Goal: Information Seeking & Learning: Learn about a topic

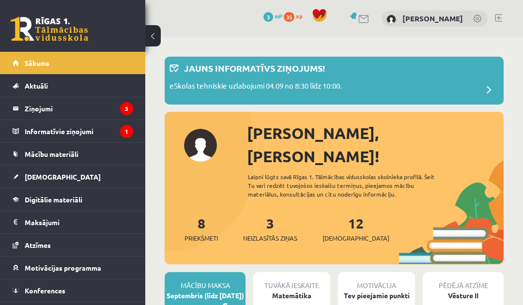
click at [76, 180] on link "[DEMOGRAPHIC_DATA]" at bounding box center [73, 177] width 121 height 22
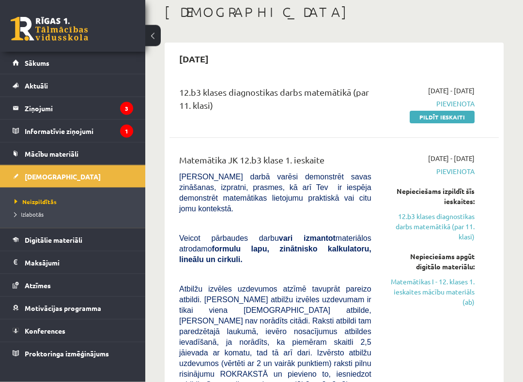
scroll to position [53, 0]
click at [454, 286] on link "Matemātikas I - 12. klases 1. ieskaites mācību materiāls (ab)" at bounding box center [430, 292] width 89 height 30
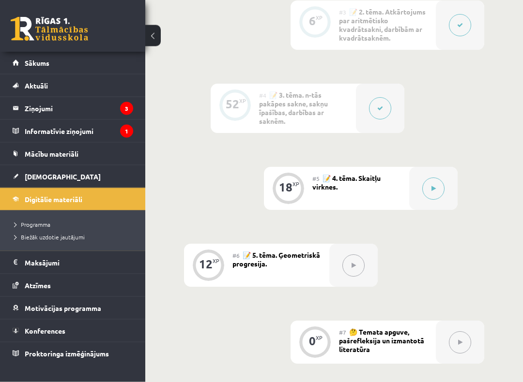
click at [439, 183] on button at bounding box center [433, 189] width 22 height 22
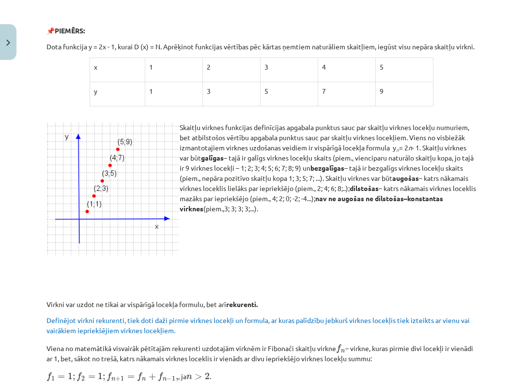
scroll to position [368, 0]
click at [494, 271] on div "Mācību tēma: Matemātikas i - 12. klases 1. ieskaites mācību materiāls (ab) #5 📝…" at bounding box center [261, 191] width 523 height 382
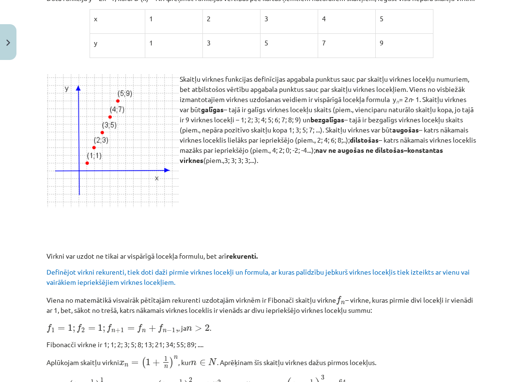
scroll to position [418, 0]
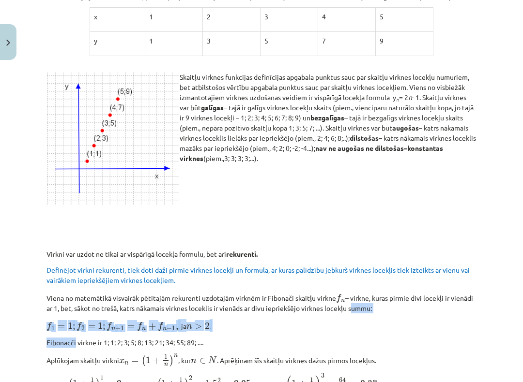
click at [510, 253] on div "Mācību tēma: Matemātikas i - 12. klases 1. ieskaites mācību materiāls (ab) #5 📝…" at bounding box center [261, 191] width 523 height 382
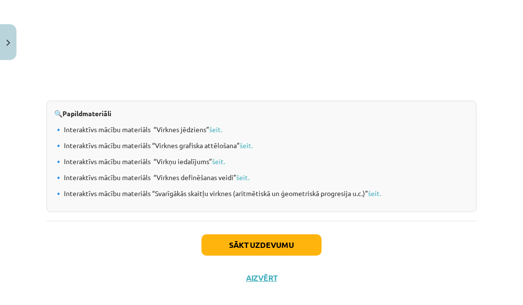
scroll to position [1048, 0]
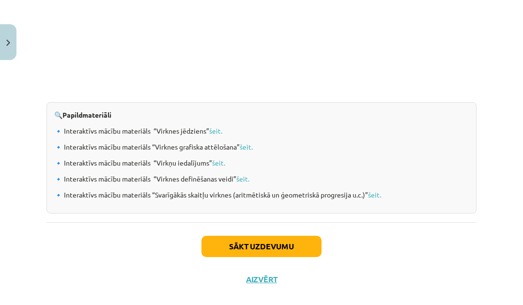
click at [219, 135] on link "šeit." at bounding box center [215, 130] width 13 height 9
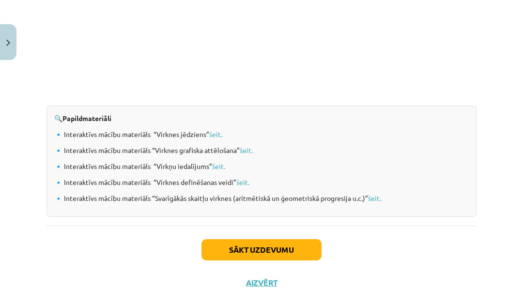
scroll to position [1045, 0]
click at [271, 280] on div "Sākt uzdevumu Aizvērt" at bounding box center [261, 259] width 430 height 68
click at [266, 287] on button "Aizvērt" at bounding box center [261, 282] width 37 height 10
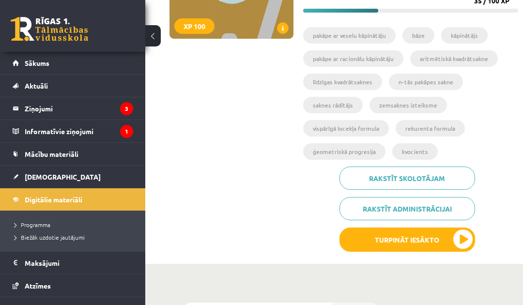
scroll to position [159, 0]
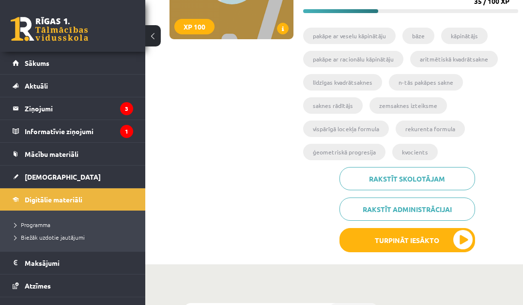
click at [44, 161] on link "Mācību materiāli" at bounding box center [73, 154] width 121 height 22
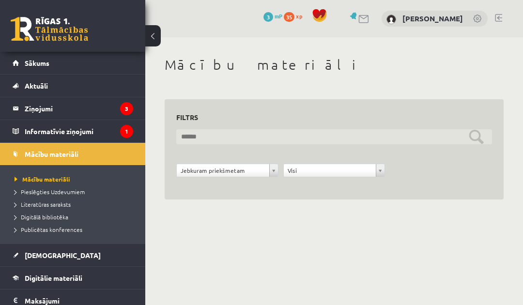
click at [472, 142] on input "text" at bounding box center [334, 136] width 316 height 15
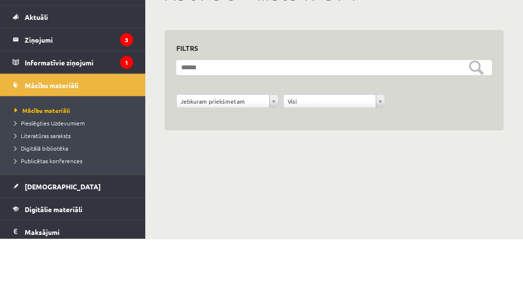
click at [498, 119] on div "**********" at bounding box center [334, 149] width 339 height 101
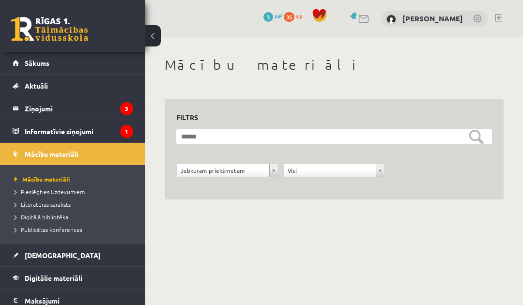
click at [264, 184] on div "**********" at bounding box center [334, 176] width 320 height 24
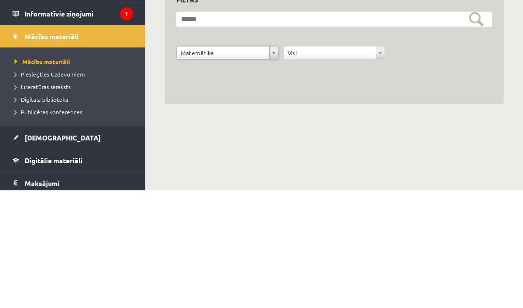
click at [256, 99] on div "**********" at bounding box center [334, 160] width 339 height 123
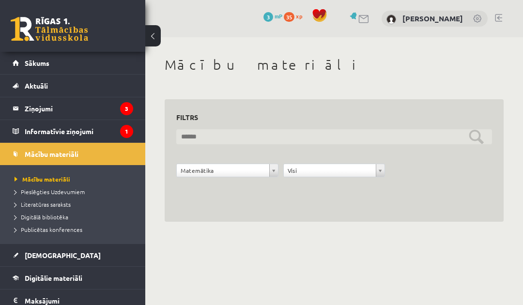
click at [471, 143] on input "text" at bounding box center [334, 136] width 316 height 15
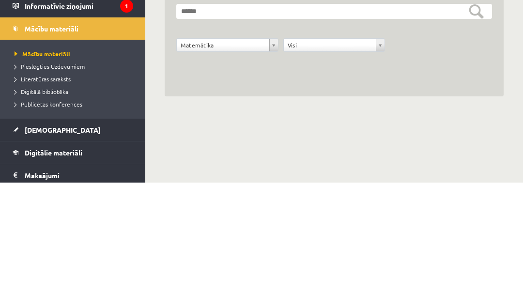
click at [494, 105] on div "**********" at bounding box center [334, 139] width 378 height 204
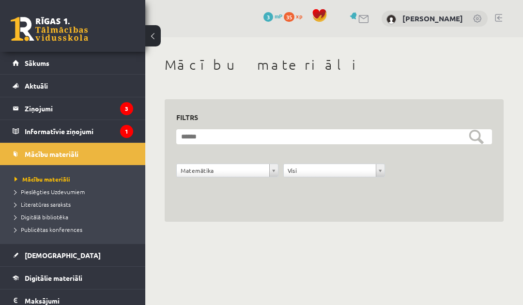
click at [76, 226] on span "Publicētas konferences" at bounding box center [49, 230] width 68 height 8
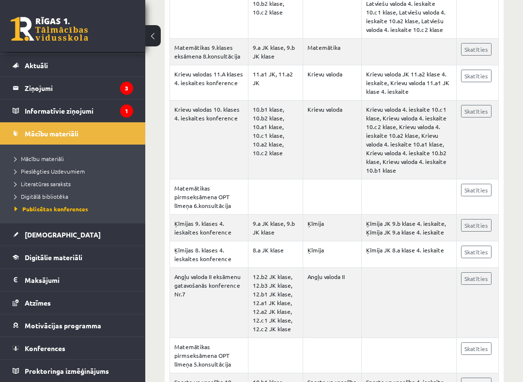
scroll to position [20, 0]
click at [116, 262] on link "Digitālie materiāli" at bounding box center [73, 257] width 121 height 22
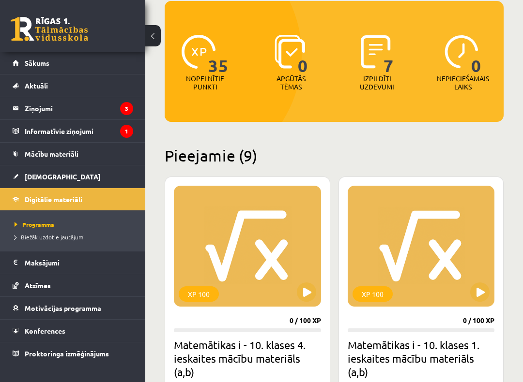
scroll to position [100, 0]
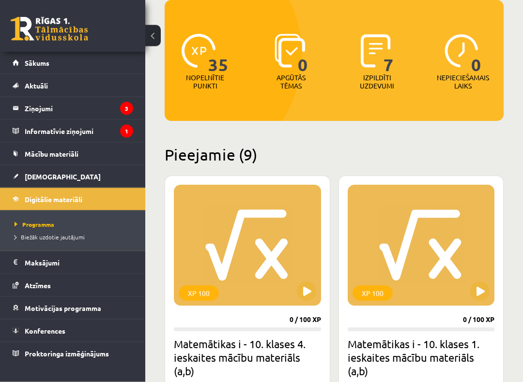
click at [463, 96] on div "35 Nopelnītie punkti 0 Apgūtās tēmas 7 Izpildīti uzdevumi 0 Nepieciešamais laiks" at bounding box center [334, 60] width 339 height 121
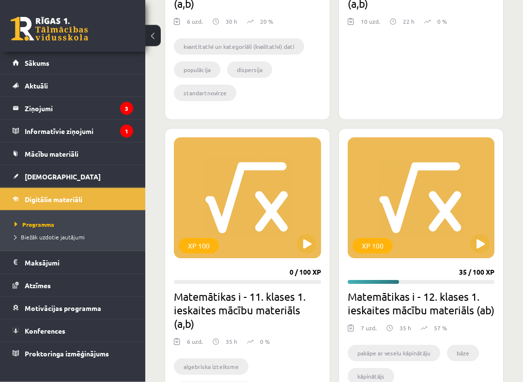
scroll to position [474, 0]
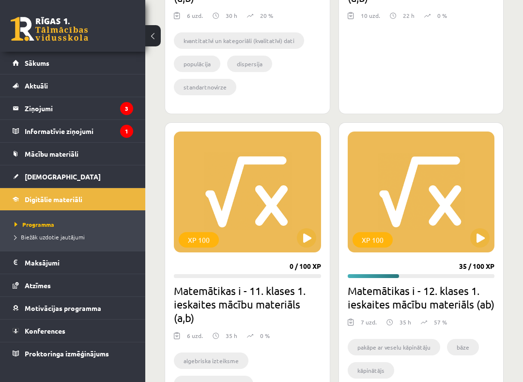
click at [103, 153] on link "Mācību materiāli" at bounding box center [73, 154] width 121 height 22
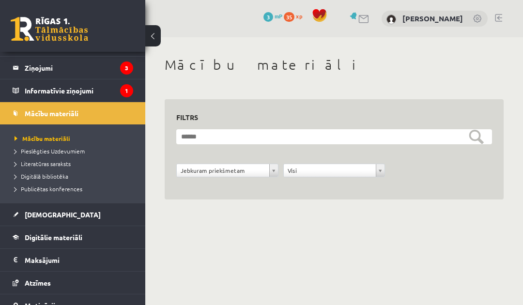
scroll to position [42, 0]
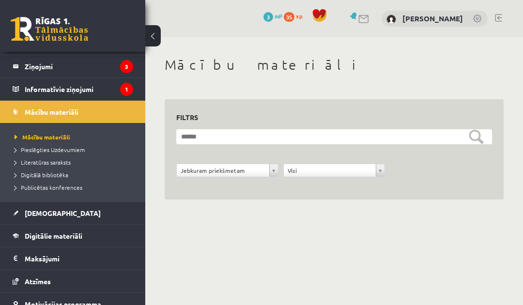
click at [62, 165] on span "Literatūras saraksts" at bounding box center [43, 162] width 56 height 8
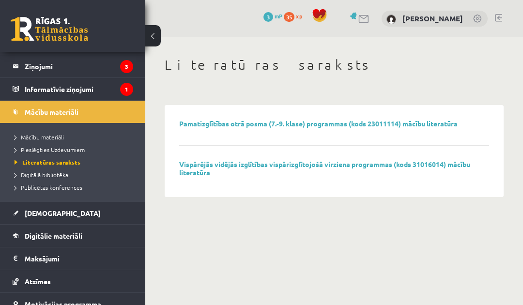
click at [61, 172] on span "Digitālā bibliotēka" at bounding box center [42, 175] width 54 height 8
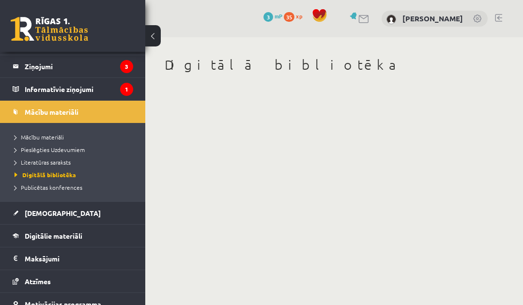
click at [61, 135] on span "Mācību materiāli" at bounding box center [39, 137] width 49 height 8
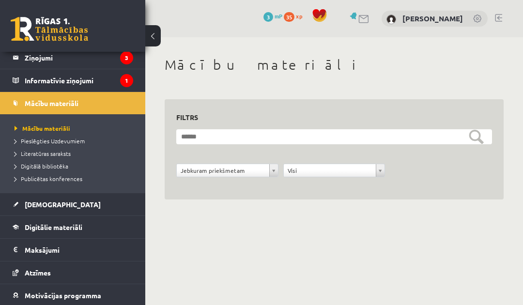
click at [44, 205] on span "[DEMOGRAPHIC_DATA]" at bounding box center [63, 204] width 76 height 9
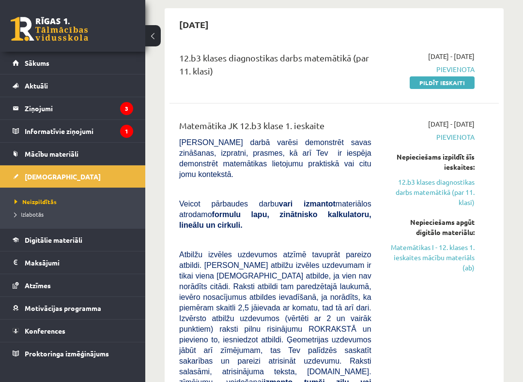
scroll to position [89, 0]
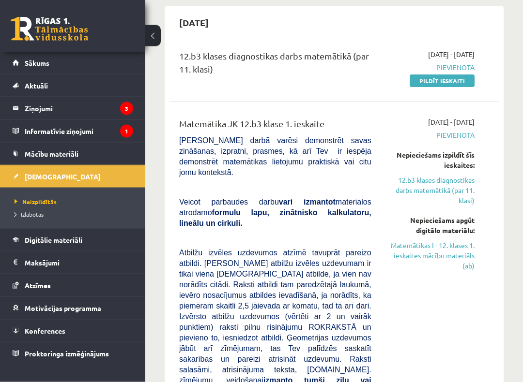
click at [459, 241] on link "Matemātikas I - 12. klases 1. ieskaites mācību materiāls (ab)" at bounding box center [430, 256] width 89 height 30
click at [444, 241] on link "Matemātikas I - 12. klases 1. ieskaites mācību materiāls (ab)" at bounding box center [430, 256] width 89 height 30
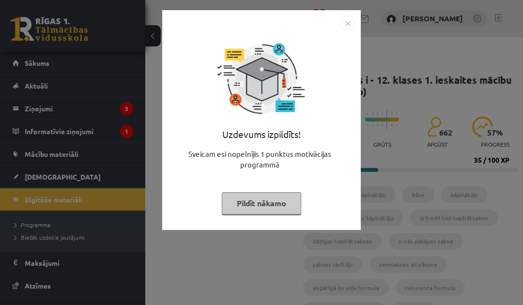
click at [270, 204] on button "Pildīt nākamo" at bounding box center [261, 203] width 79 height 22
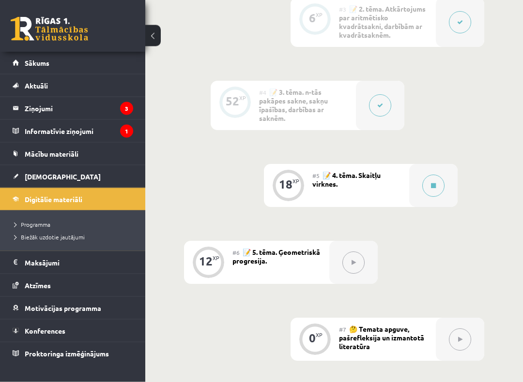
scroll to position [613, 0]
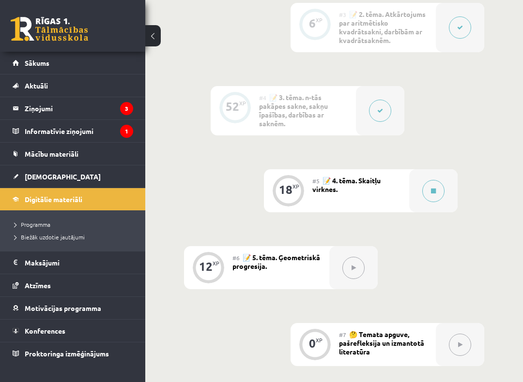
click at [437, 196] on button at bounding box center [433, 191] width 22 height 22
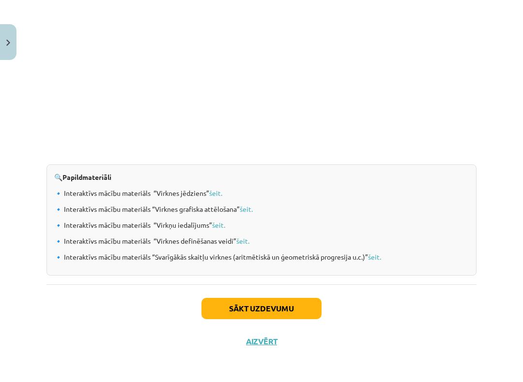
scroll to position [992, 0]
click at [251, 213] on link "šeit." at bounding box center [246, 209] width 13 height 9
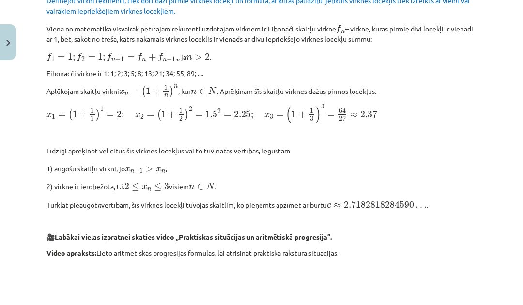
scroll to position [689, 0]
